Goal: Transaction & Acquisition: Purchase product/service

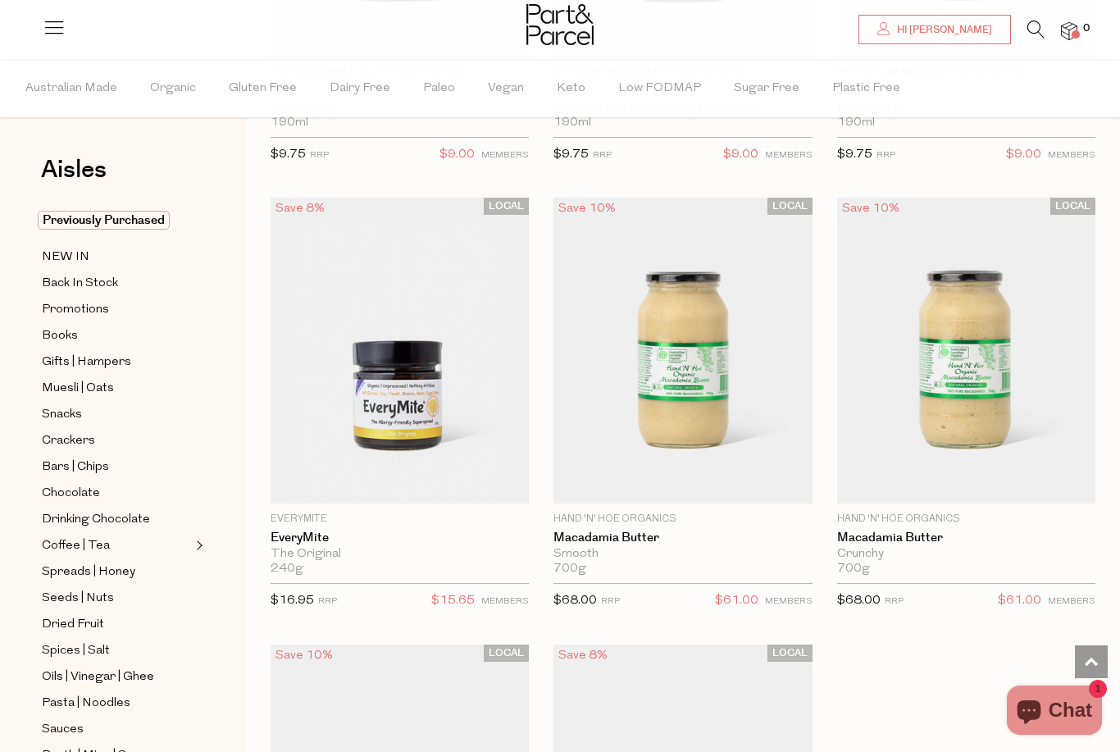
click at [1045, 27] on icon at bounding box center [1036, 30] width 17 height 18
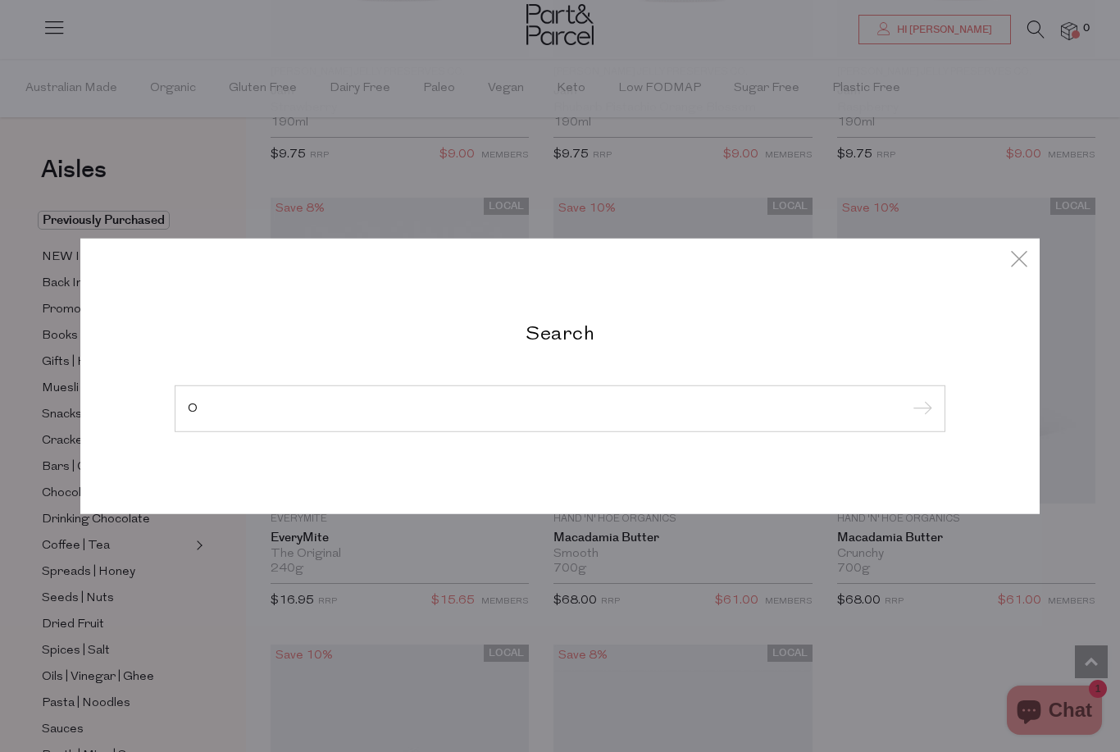
scroll to position [6676, 0]
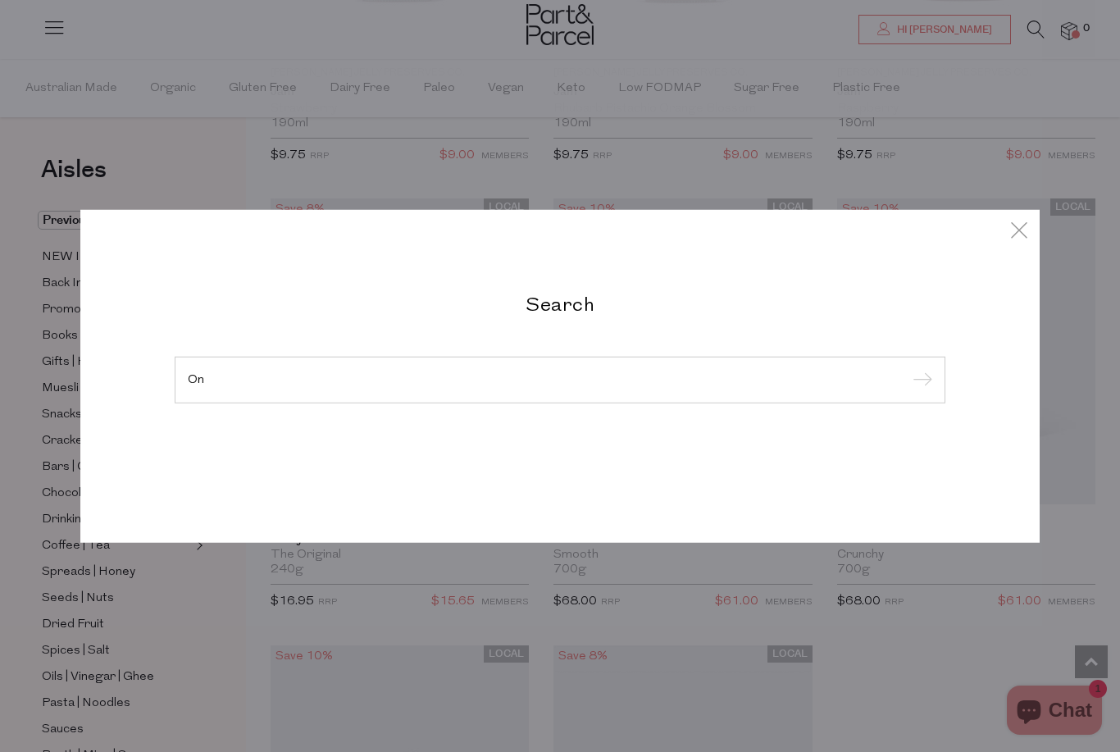
type input "O"
type input "Honey"
click at [919, 381] on input "submit" at bounding box center [920, 380] width 25 height 25
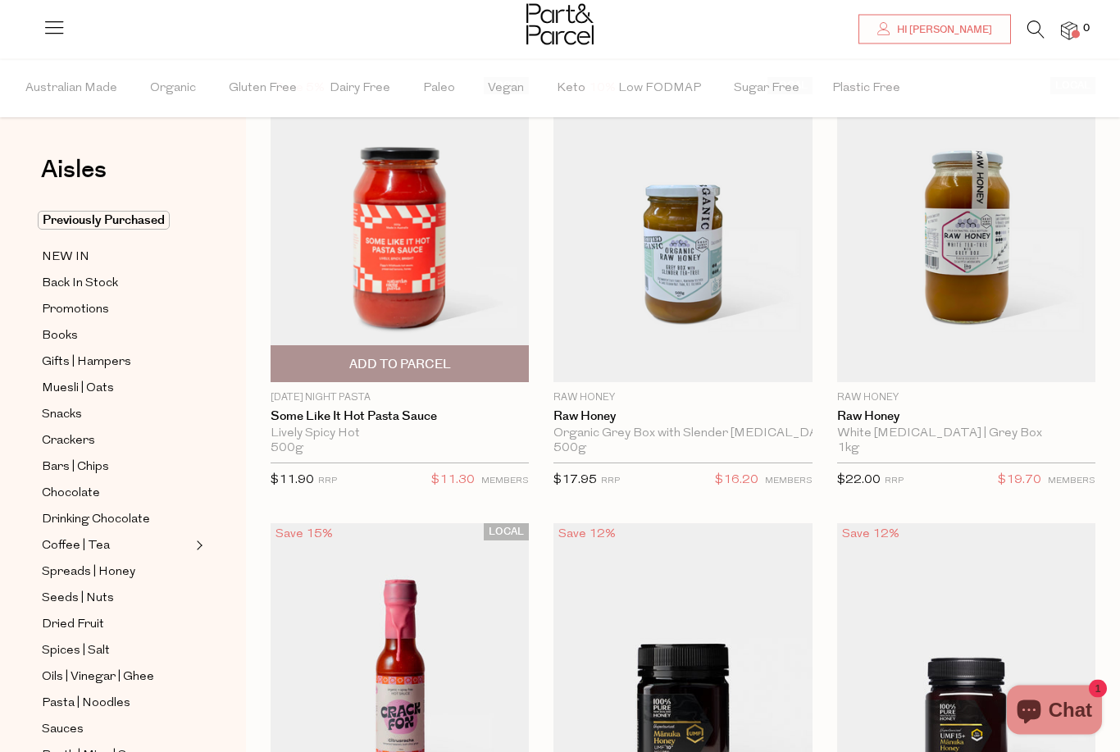
scroll to position [103, 0]
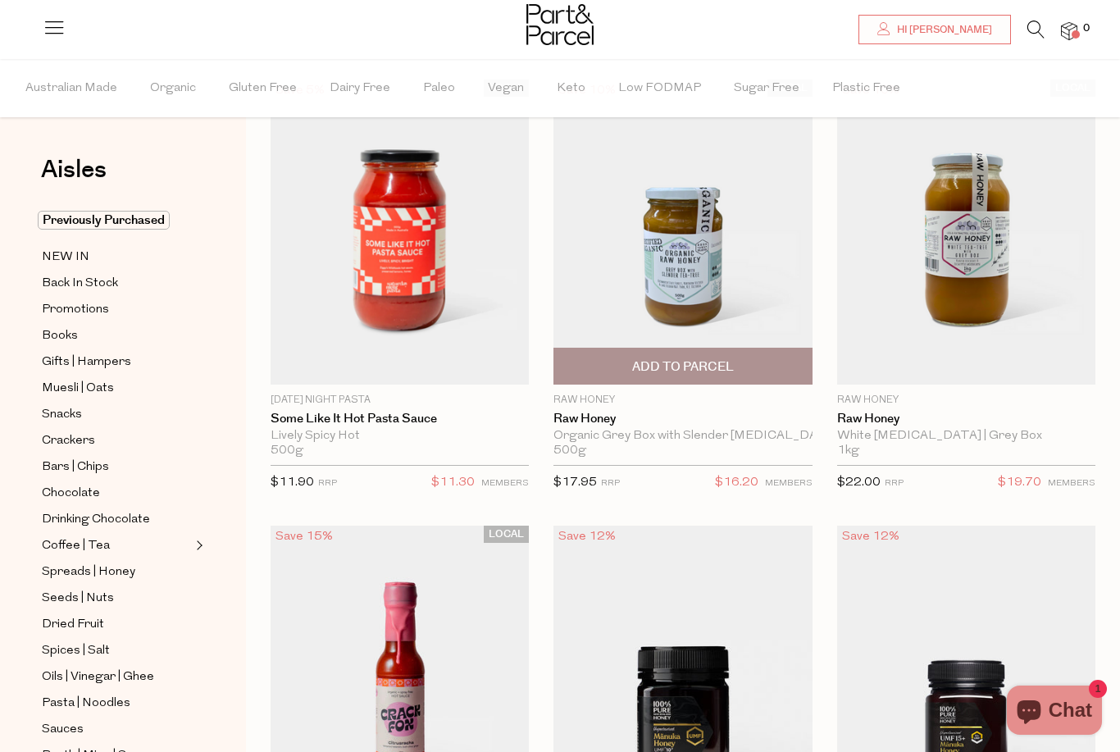
click at [759, 291] on img at bounding box center [683, 232] width 258 height 305
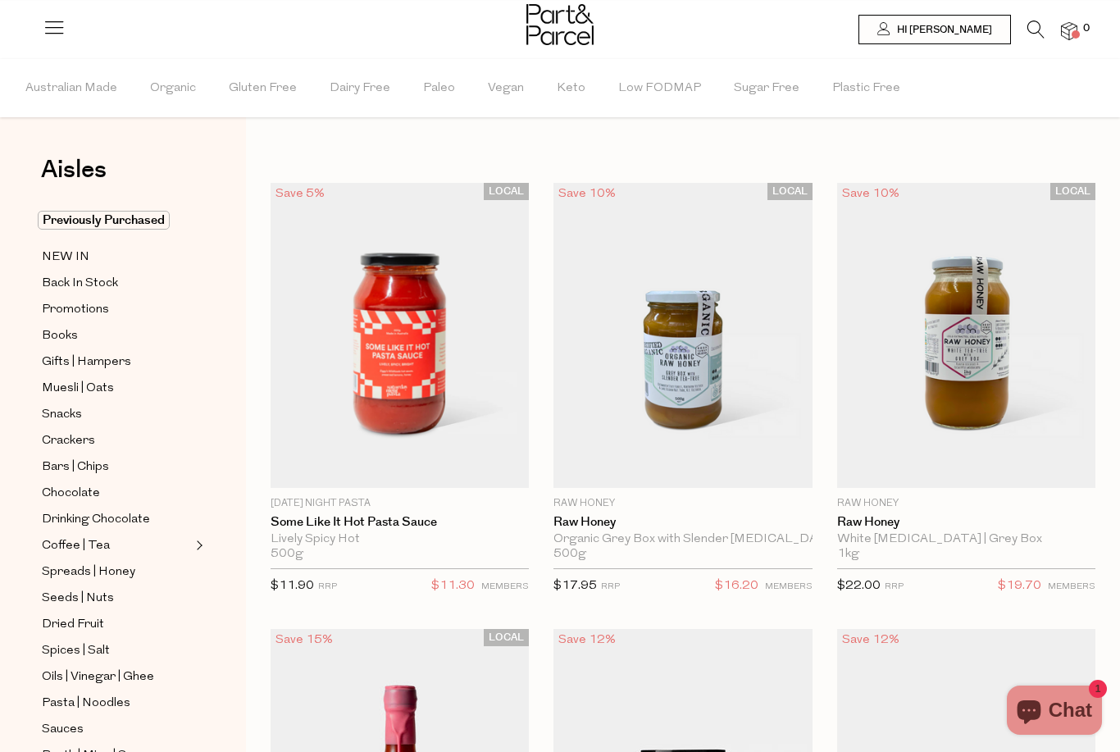
scroll to position [156, 0]
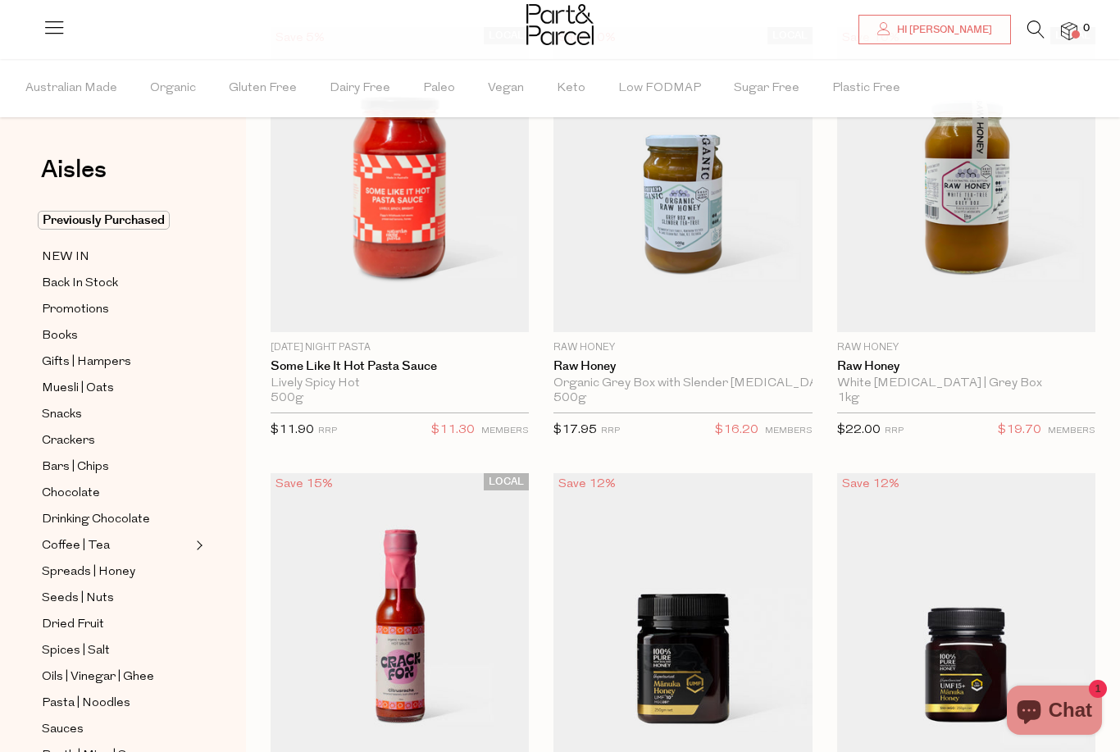
click at [1045, 26] on icon at bounding box center [1036, 30] width 17 height 18
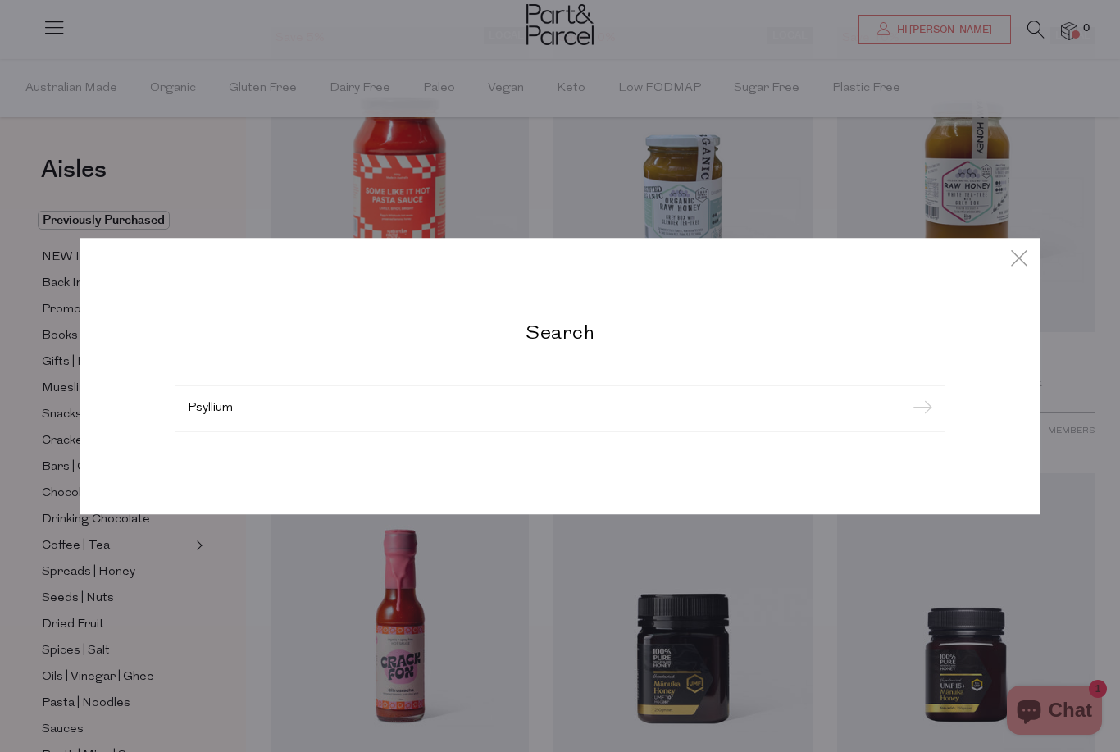
type input "Psyllium"
click at [919, 397] on input "submit" at bounding box center [920, 409] width 25 height 25
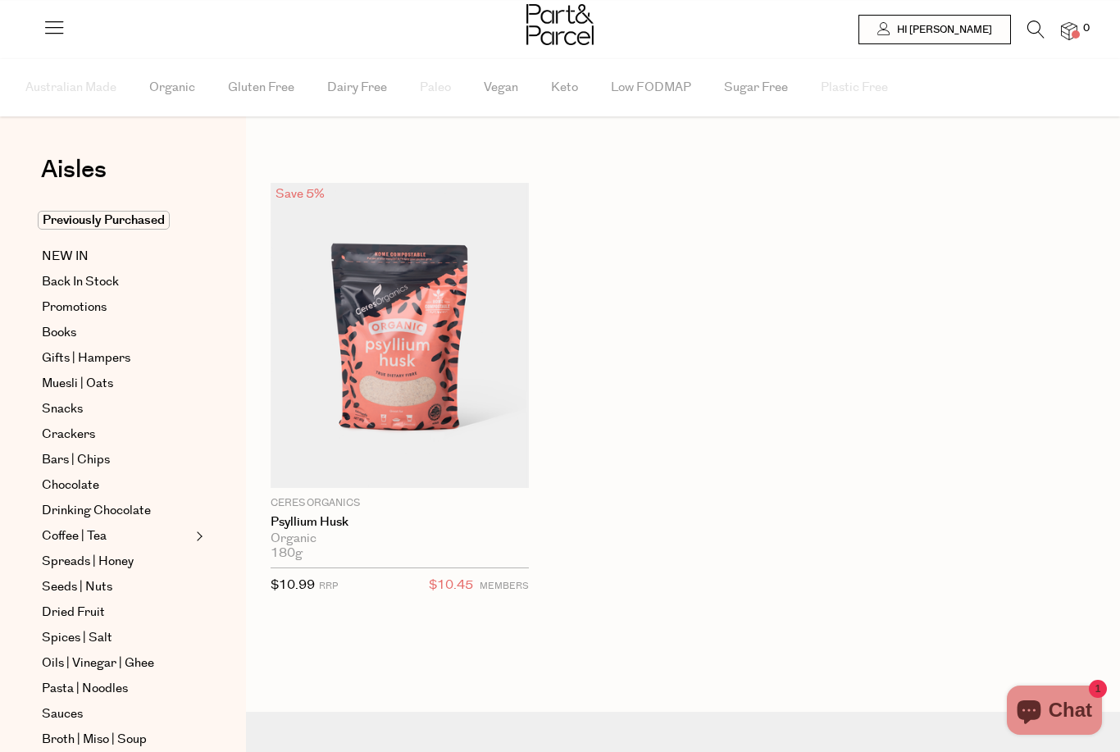
click at [1044, 25] on icon at bounding box center [1036, 30] width 17 height 18
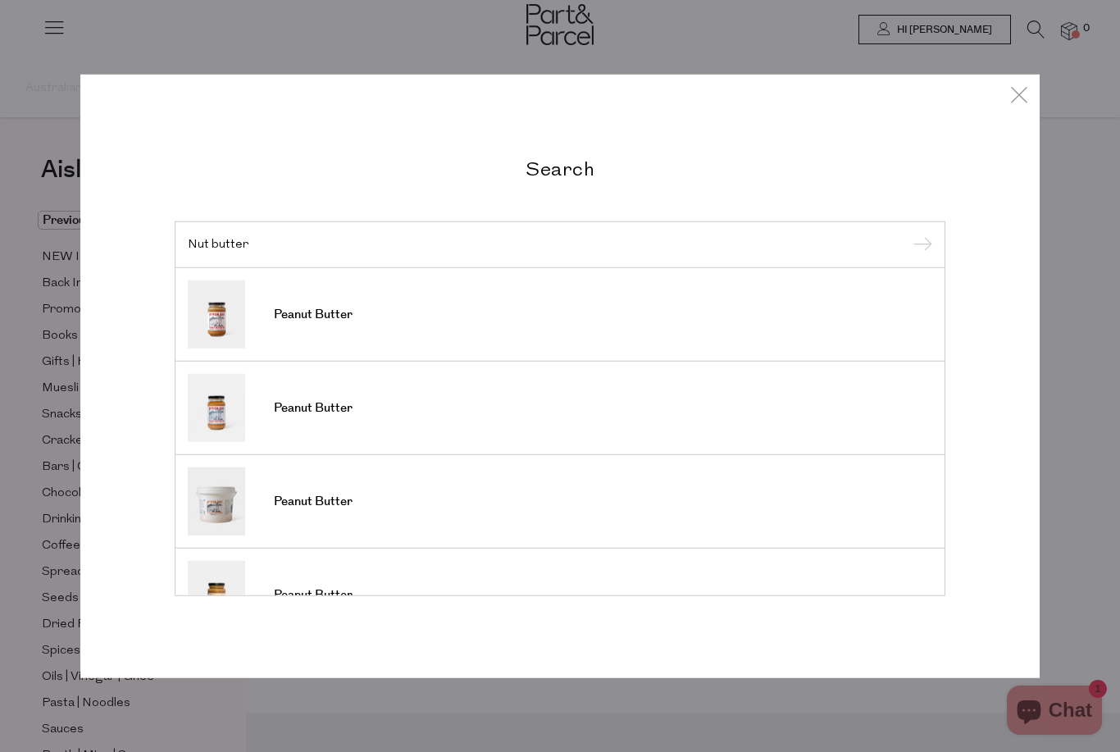
type input "Nut butter"
click at [919, 245] on input "submit" at bounding box center [920, 245] width 25 height 25
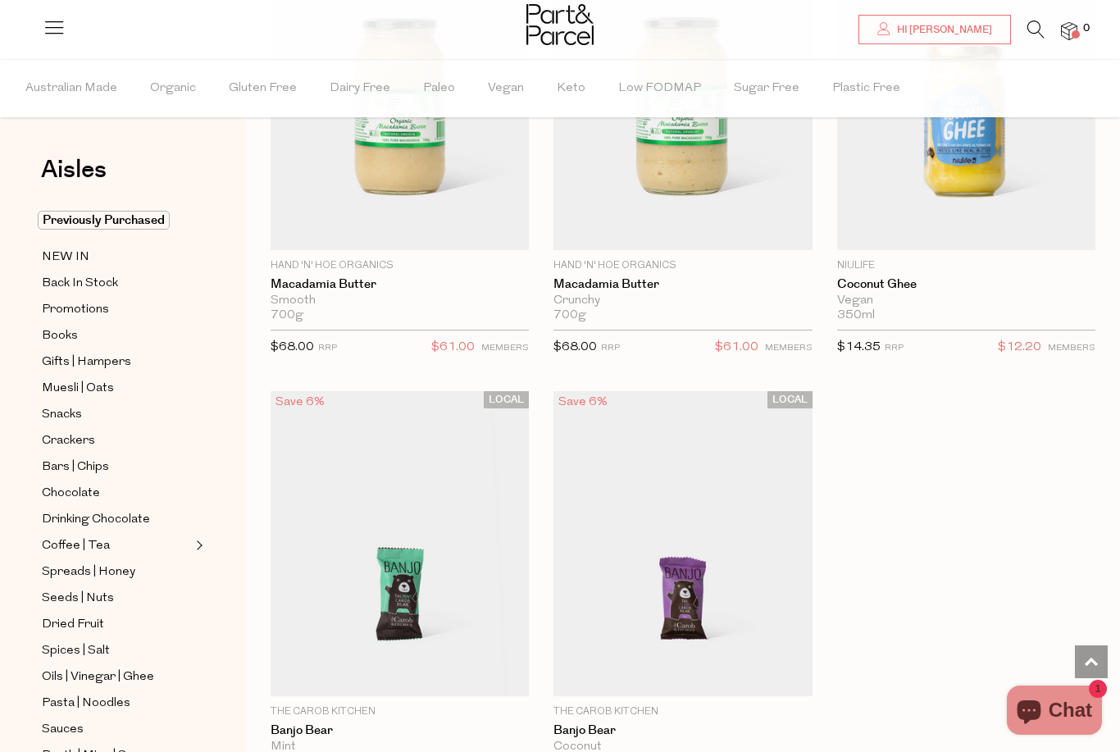
scroll to position [6768, 0]
